Goal: Register for event/course

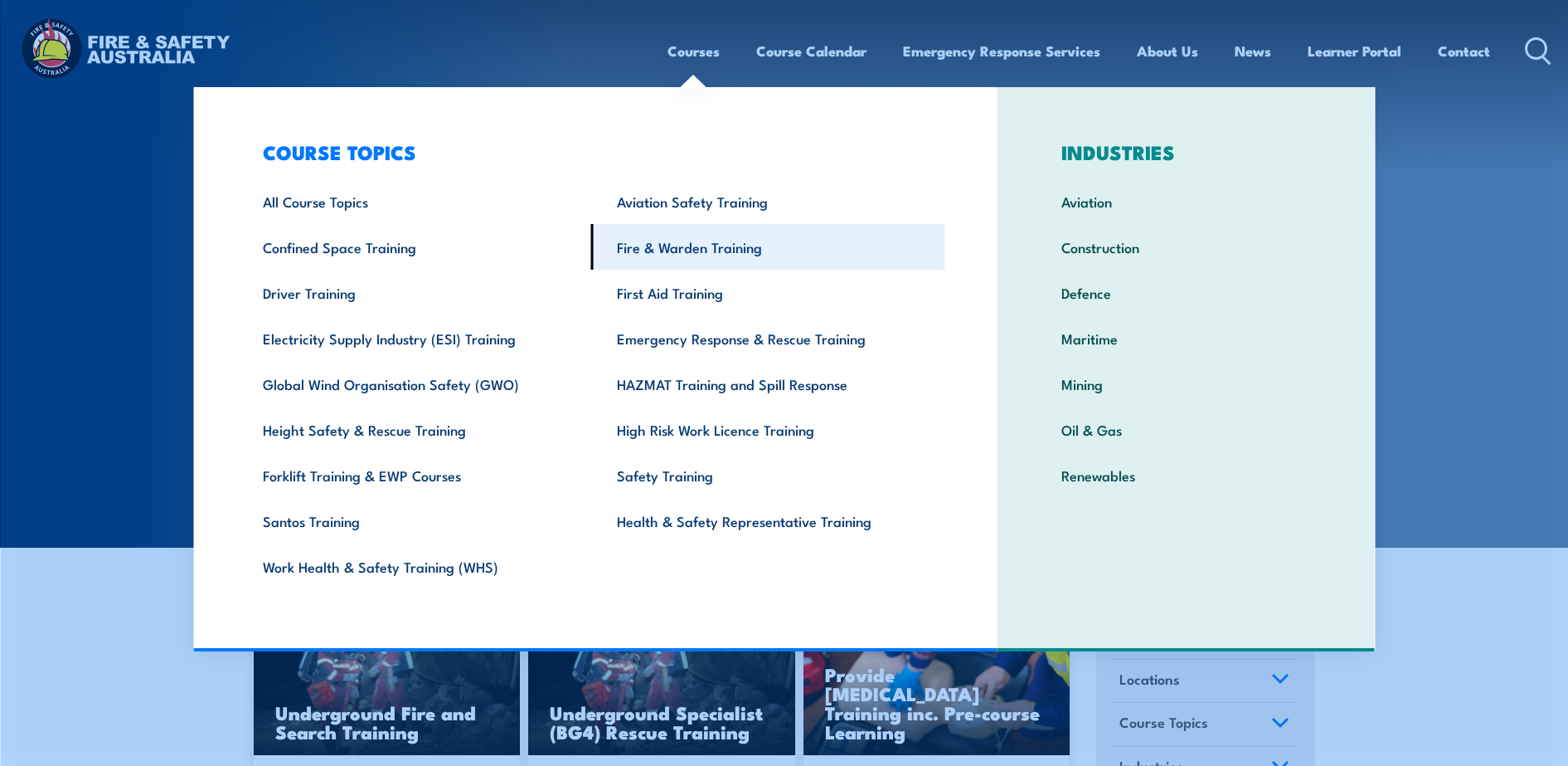
click at [679, 251] on link "Fire & Warden Training" at bounding box center [768, 247] width 354 height 46
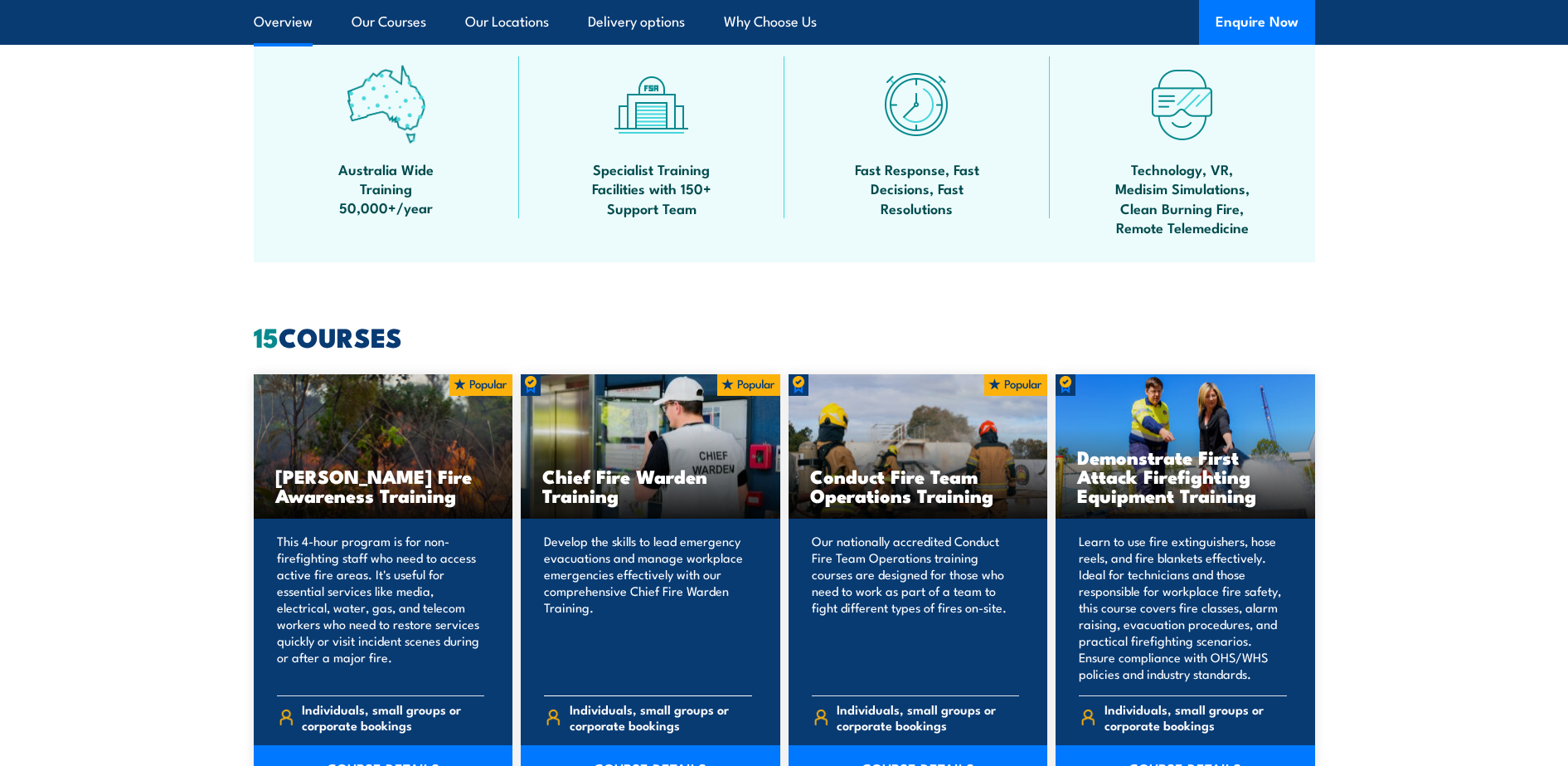
scroll to position [830, 0]
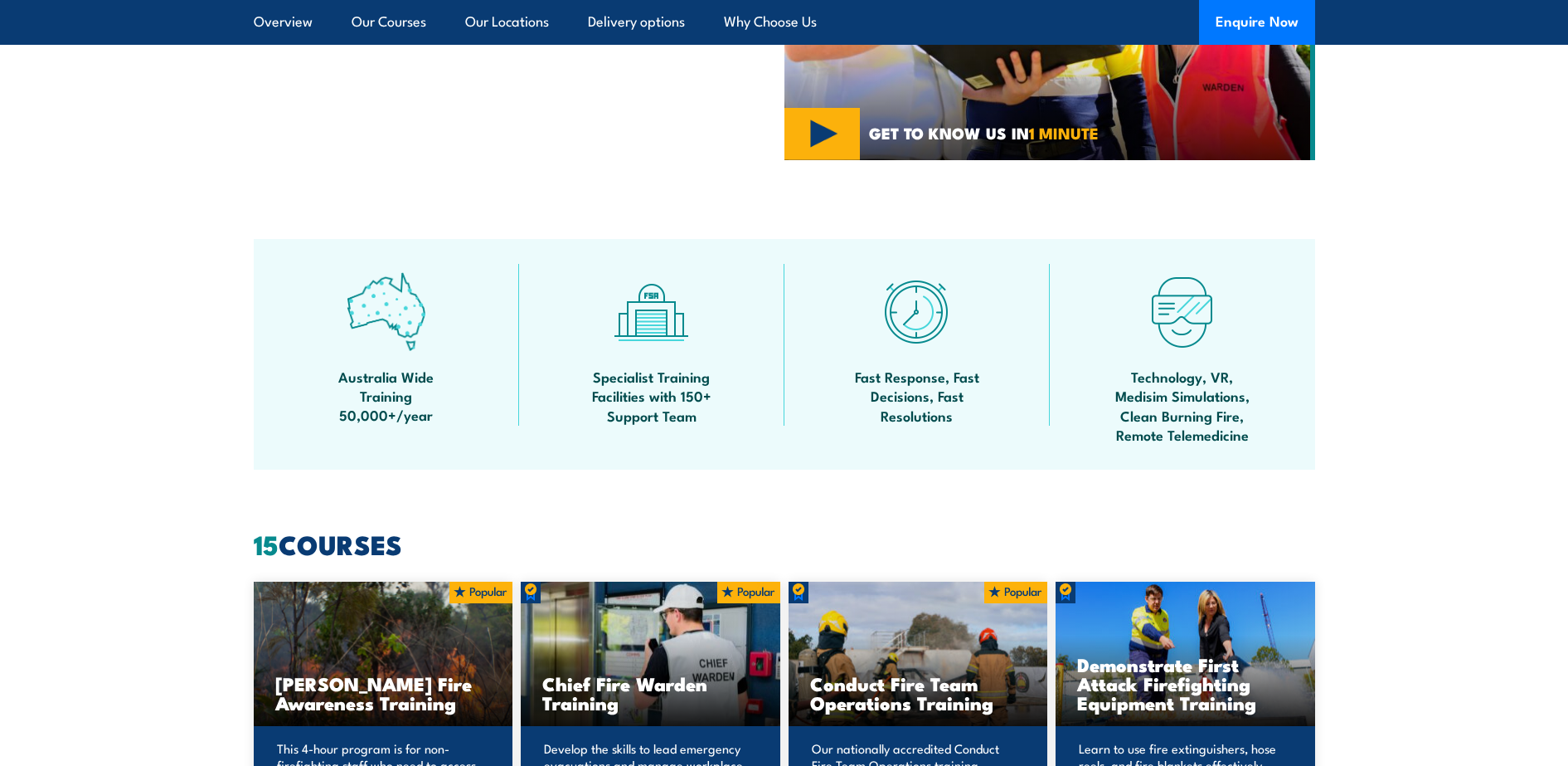
click at [378, 318] on img at bounding box center [385, 311] width 79 height 79
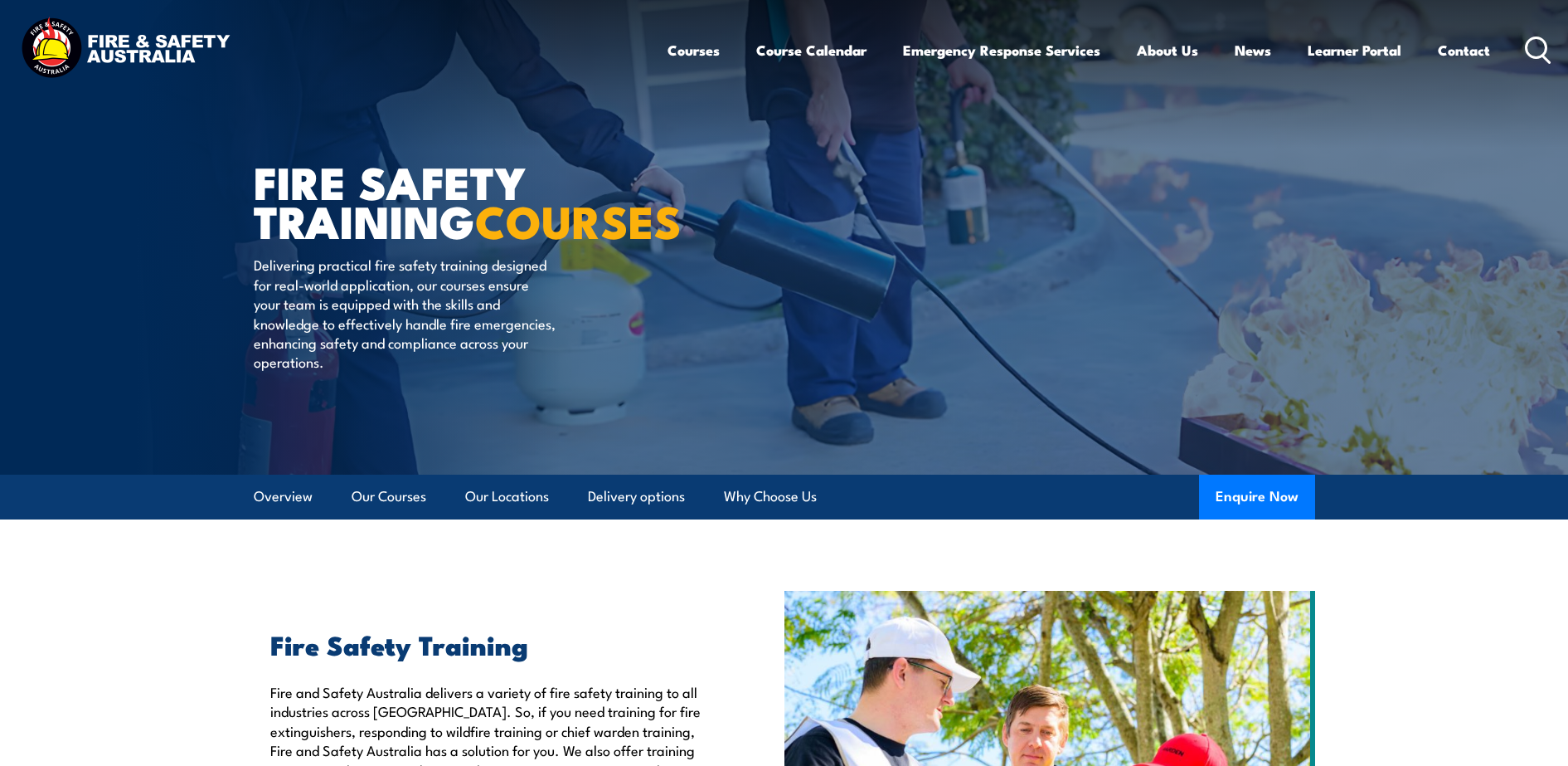
scroll to position [0, 0]
click at [817, 42] on link "Course Calendar" at bounding box center [812, 51] width 110 height 44
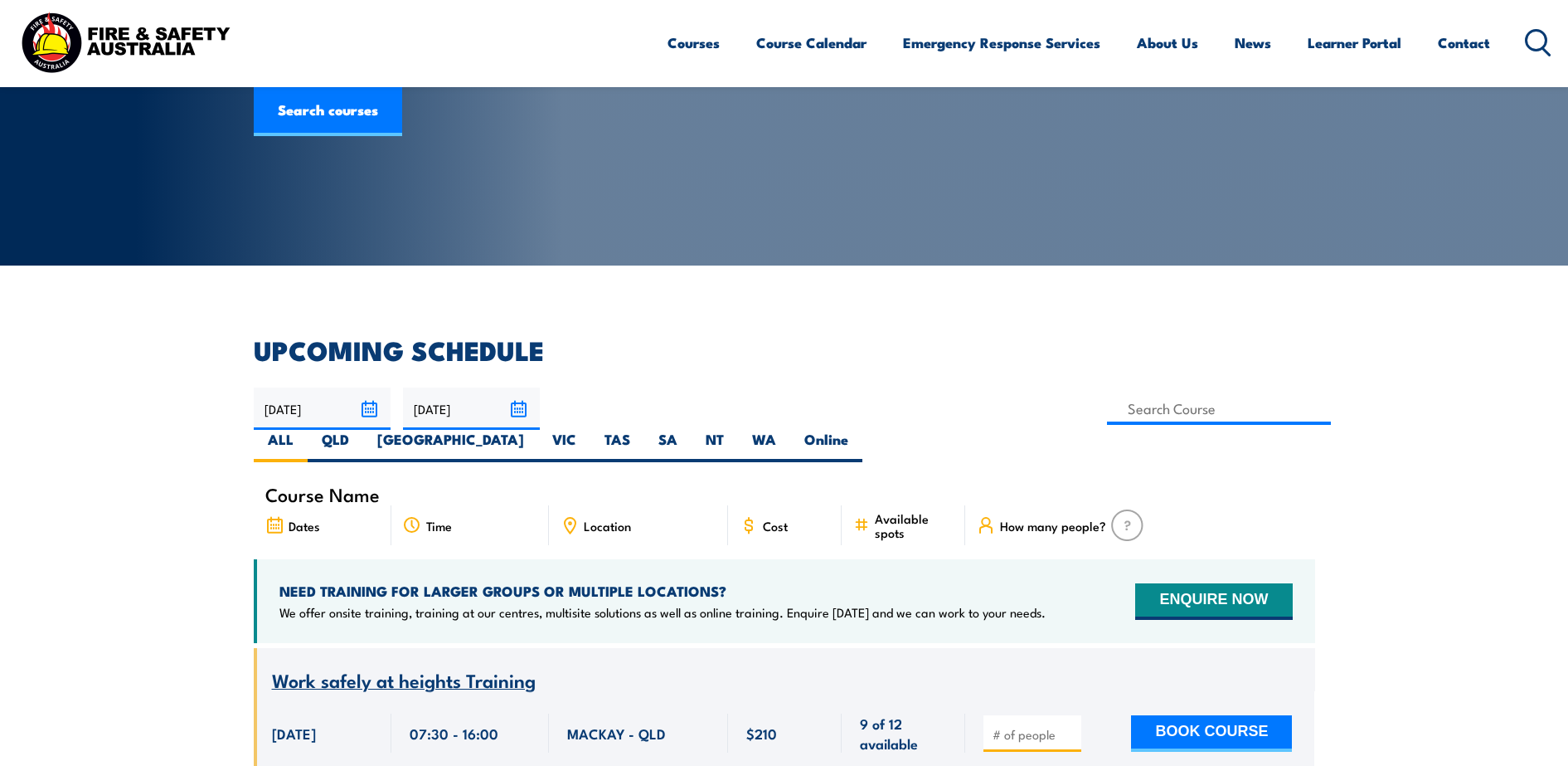
scroll to position [207, 0]
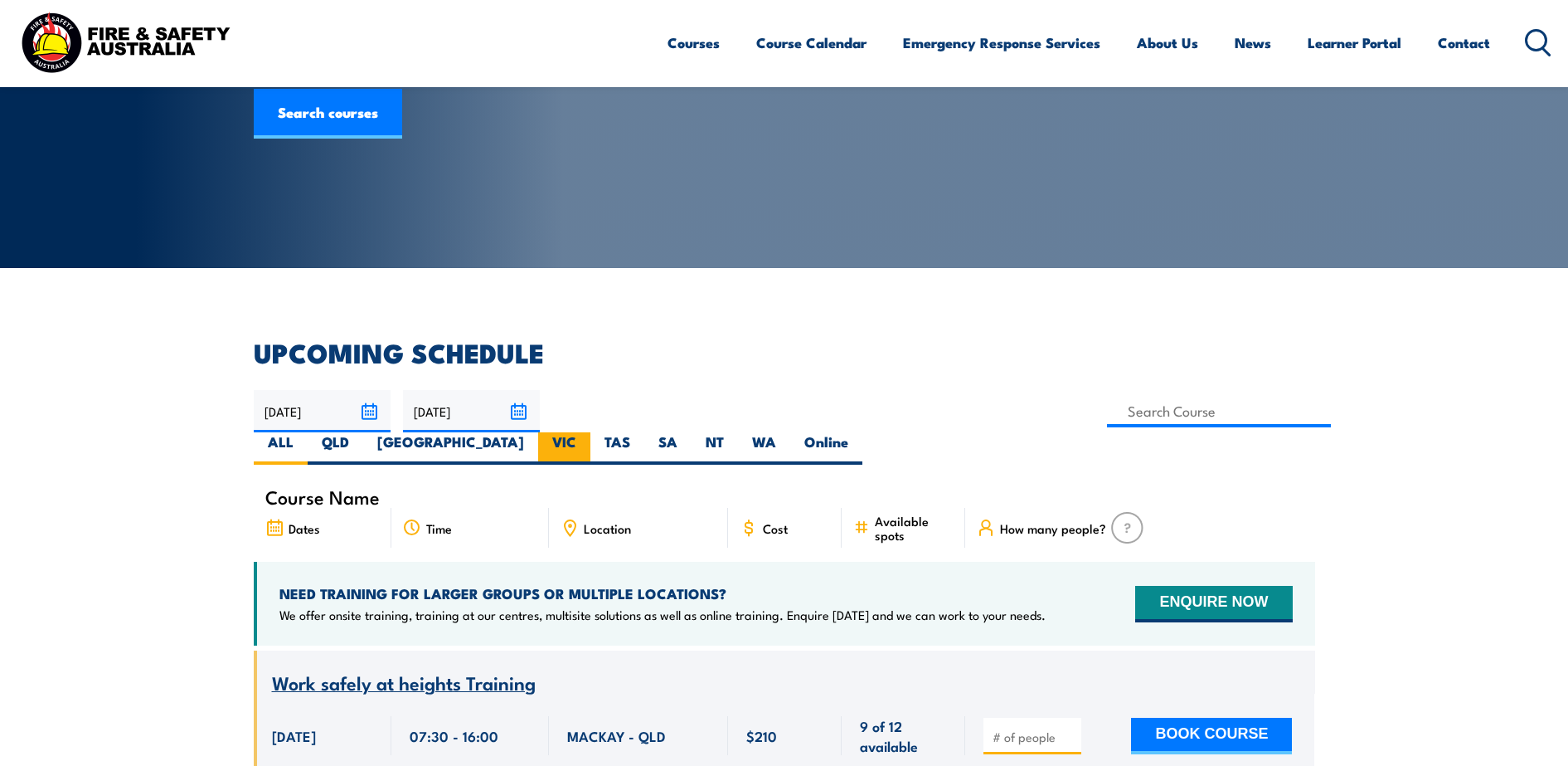
click at [590, 432] on label "VIC" at bounding box center [564, 448] width 52 height 32
click at [588, 432] on input "VIC" at bounding box center [581, 437] width 10 height 10
radio input "true"
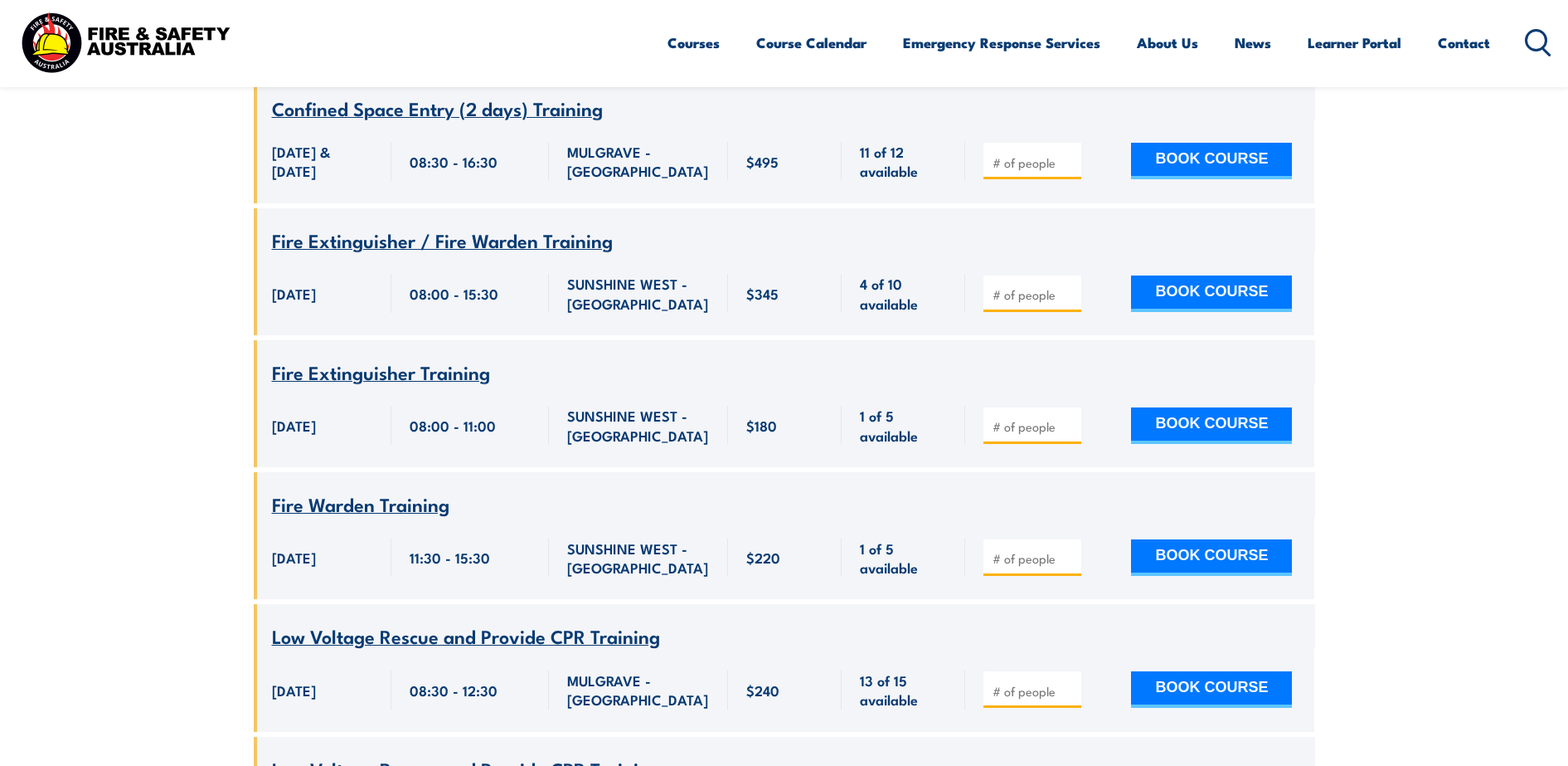
scroll to position [3554, 0]
click at [332, 518] on span "Fire Warden Training" at bounding box center [361, 504] width 177 height 28
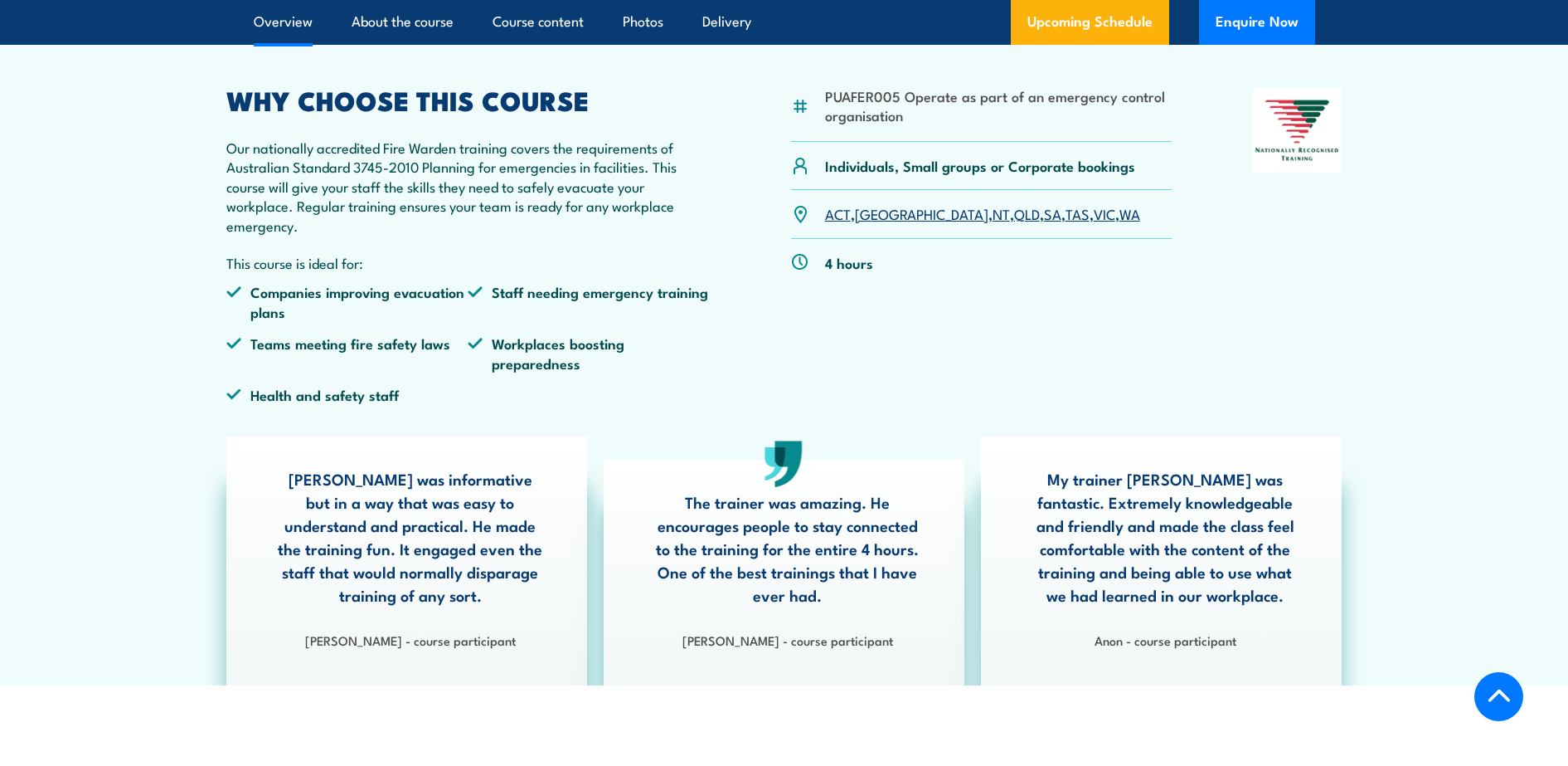
scroll to position [415, 0]
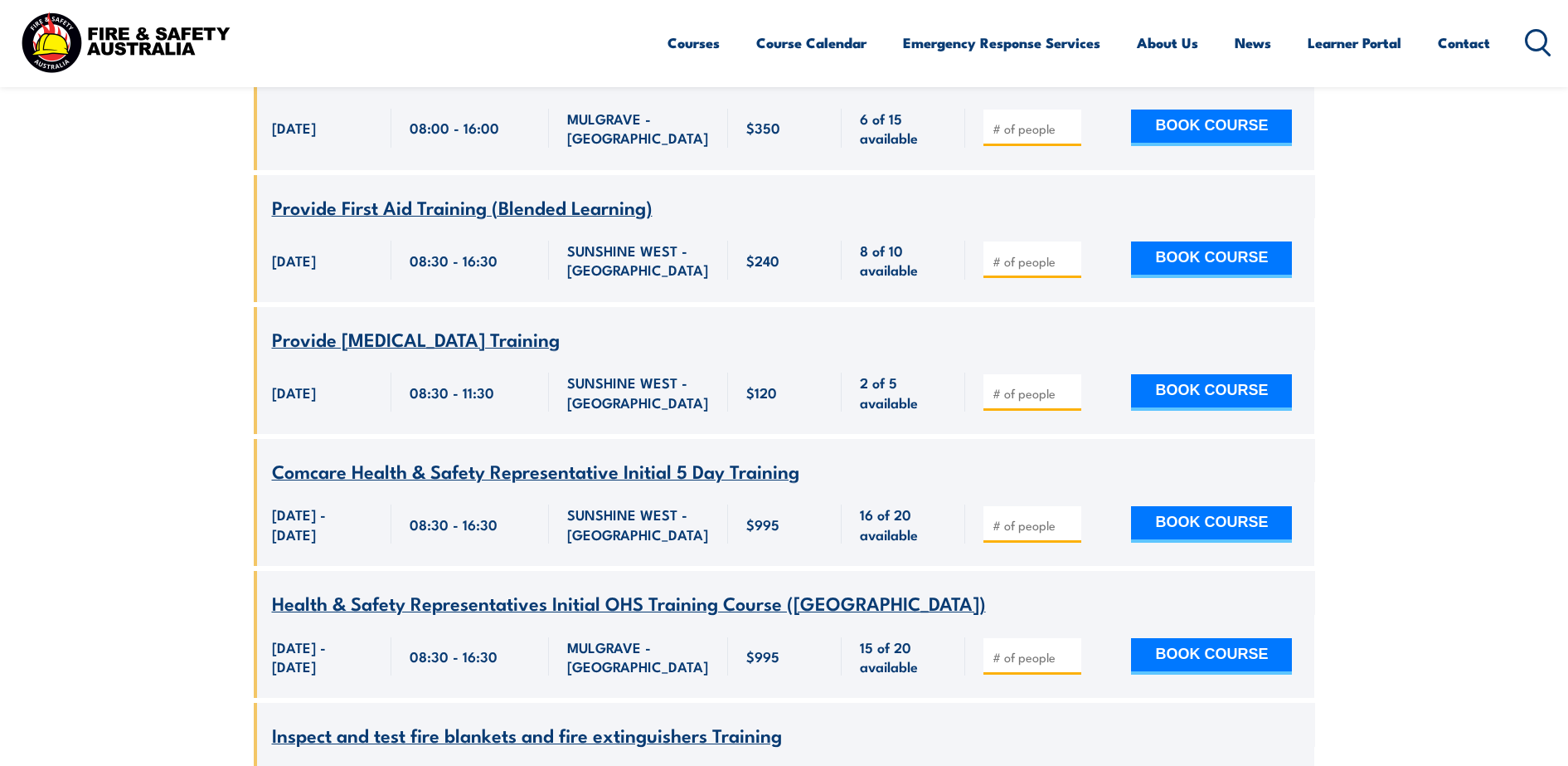
scroll to position [2829, 0]
